Goal: Transaction & Acquisition: Download file/media

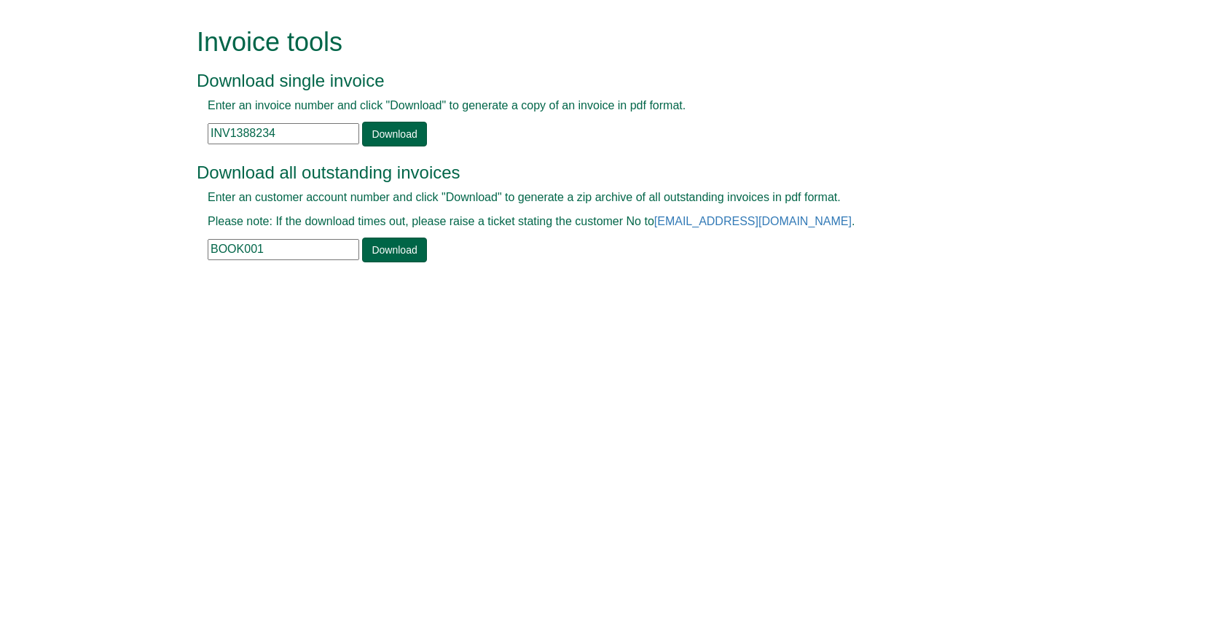
click at [96, 213] on form "Invoice tools Download single invoice Enter an invoice number and click "Downlo…" at bounding box center [612, 146] width 1224 height 293
click at [394, 255] on link "Download" at bounding box center [394, 249] width 64 height 25
drag, startPoint x: 294, startPoint y: 250, endPoint x: 141, endPoint y: 246, distance: 153.0
click at [141, 246] on form "Invoice tools Download single invoice Enter an invoice number and click "Downlo…" at bounding box center [612, 146] width 1224 height 293
type input "PHW03"
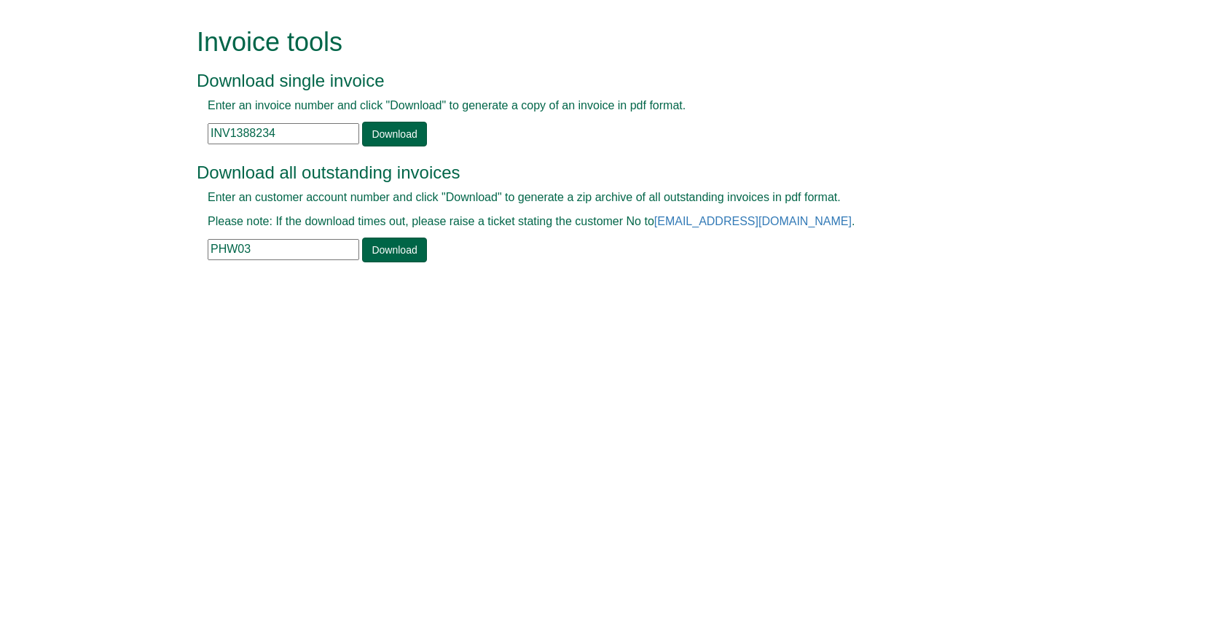
click at [382, 265] on div "Invoice tools Download single invoice Enter an invoice number and click "Downlo…" at bounding box center [623, 146] width 830 height 293
click at [377, 251] on link "Download" at bounding box center [394, 249] width 64 height 25
drag, startPoint x: 283, startPoint y: 137, endPoint x: 184, endPoint y: 128, distance: 99.5
click at [189, 128] on div "Invoice tools Download single invoice Enter an invoice number and click "Downlo…" at bounding box center [612, 146] width 852 height 293
paste input "64555"
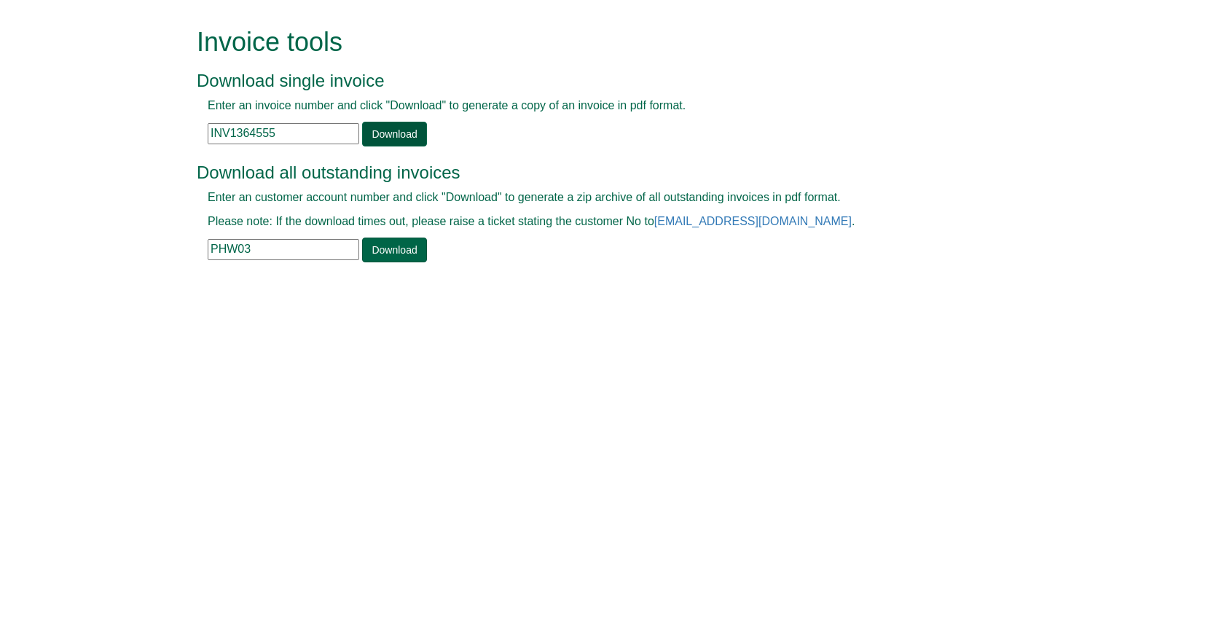
type input "INV1364555"
click at [401, 135] on link "Download" at bounding box center [394, 134] width 64 height 25
drag, startPoint x: 267, startPoint y: 240, endPoint x: 170, endPoint y: 233, distance: 97.2
click at [173, 233] on form "Invoice tools Download single invoice Enter an invoice number and click "Downlo…" at bounding box center [612, 146] width 1224 height 293
type input "CAP04"
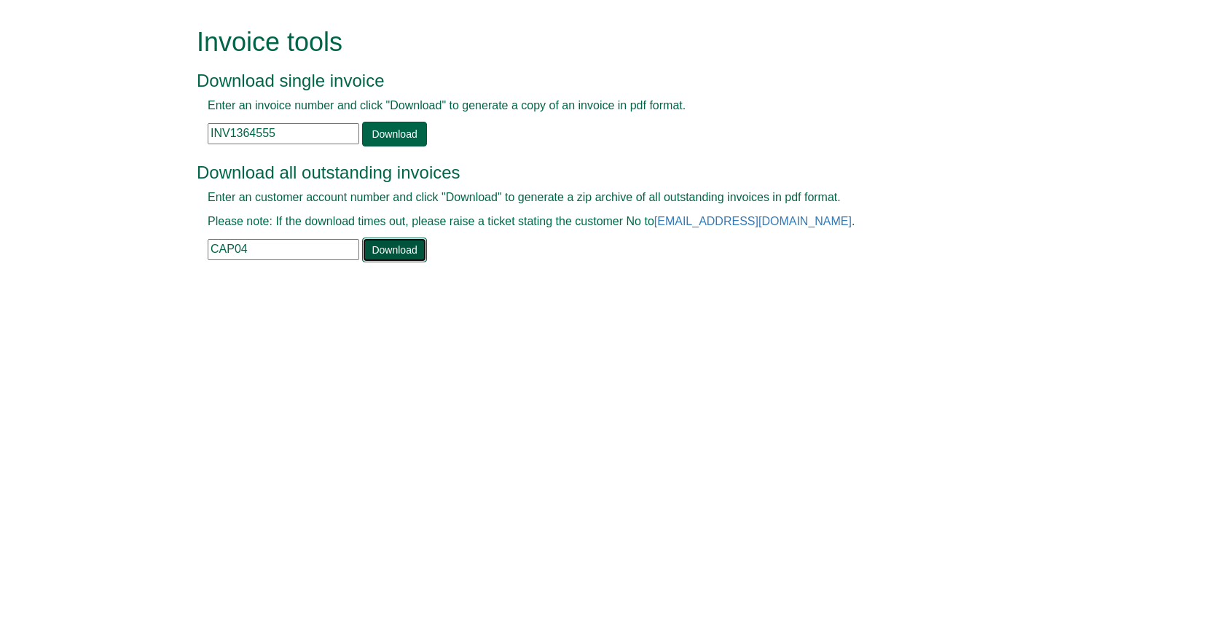
click at [393, 257] on link "Download" at bounding box center [394, 249] width 64 height 25
